Goal: Task Accomplishment & Management: Manage account settings

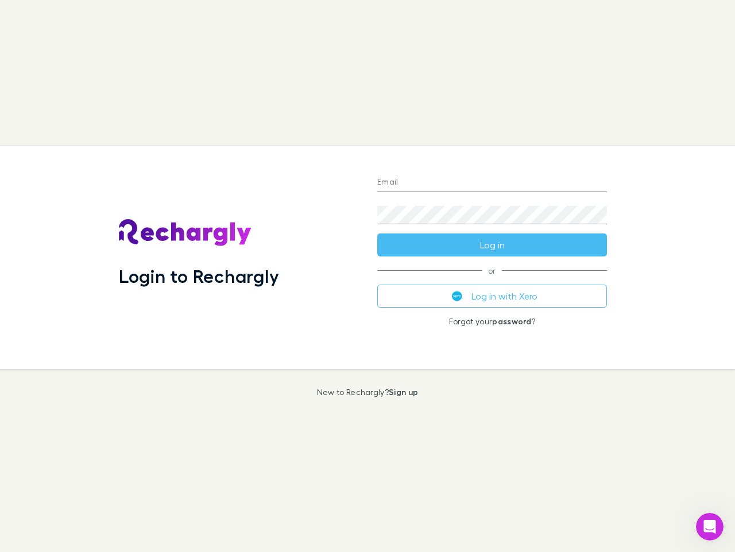
click at [368, 276] on div "Login to Rechargly" at bounding box center [239, 257] width 259 height 223
click at [492, 183] on input "Email" at bounding box center [492, 183] width 230 height 18
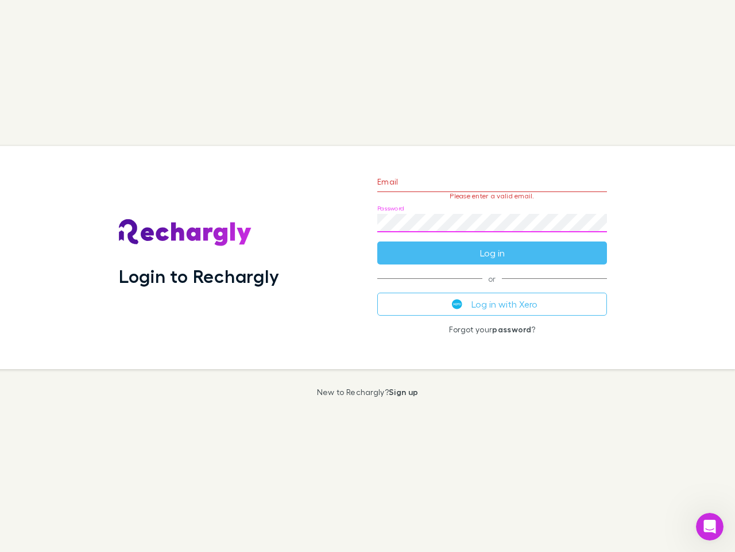
click at [492, 245] on form "Email Please enter a valid email. Password Log in" at bounding box center [492, 214] width 230 height 100
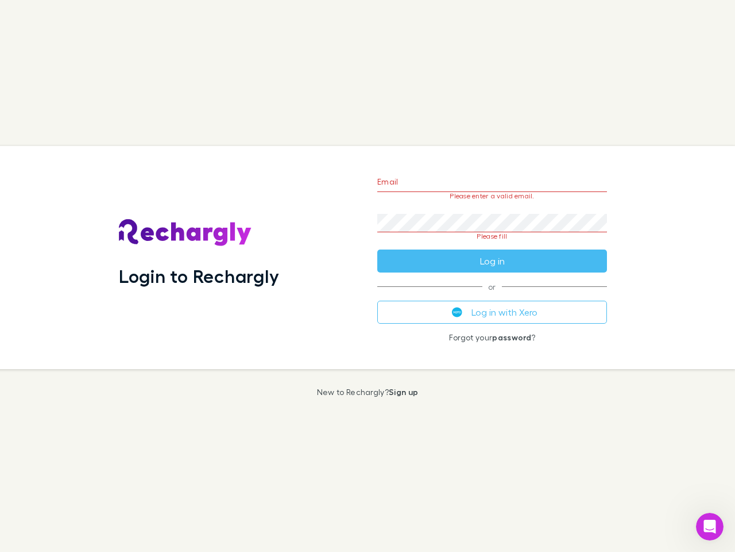
click at [492, 296] on div "Email Please enter a valid email. Password Please fill Log in or Log in with Xe…" at bounding box center [492, 257] width 248 height 223
